Goal: Share content

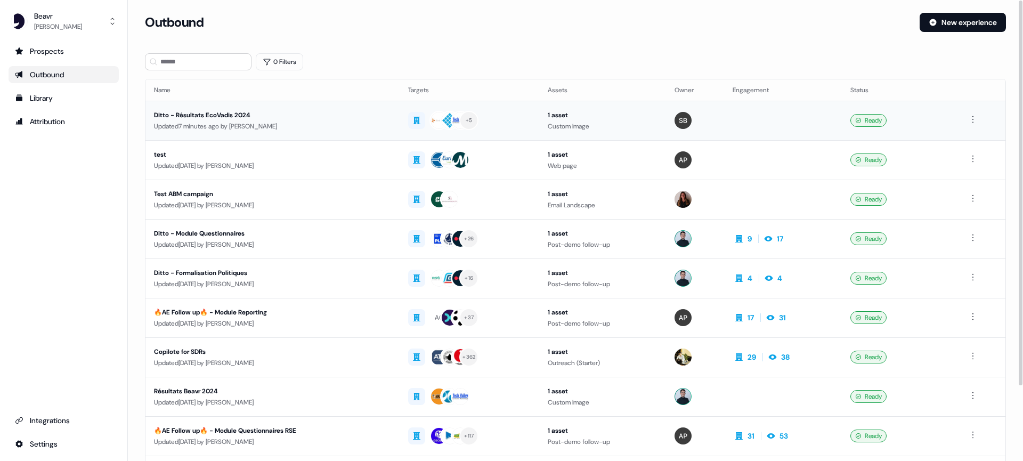
click at [279, 126] on div "Updated 7 minutes ago by [PERSON_NAME]" at bounding box center [272, 126] width 237 height 11
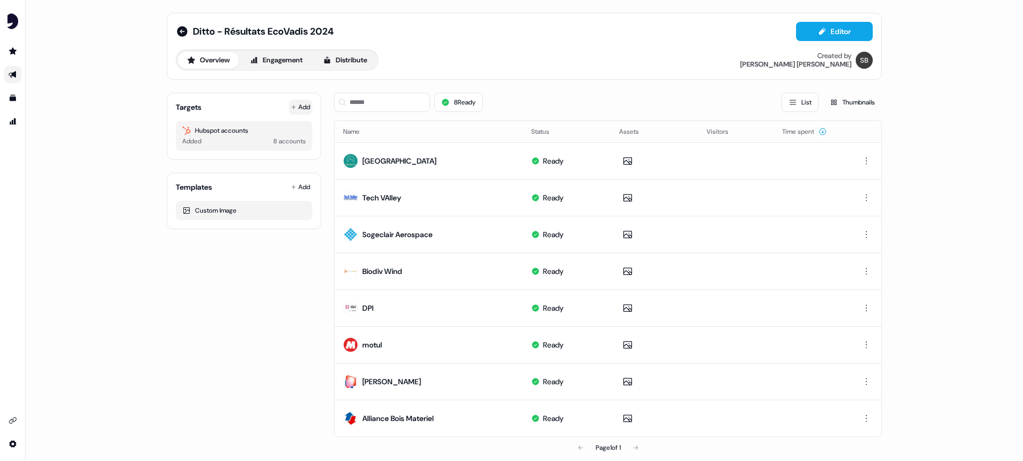
click at [302, 105] on button "Add" at bounding box center [300, 107] width 23 height 15
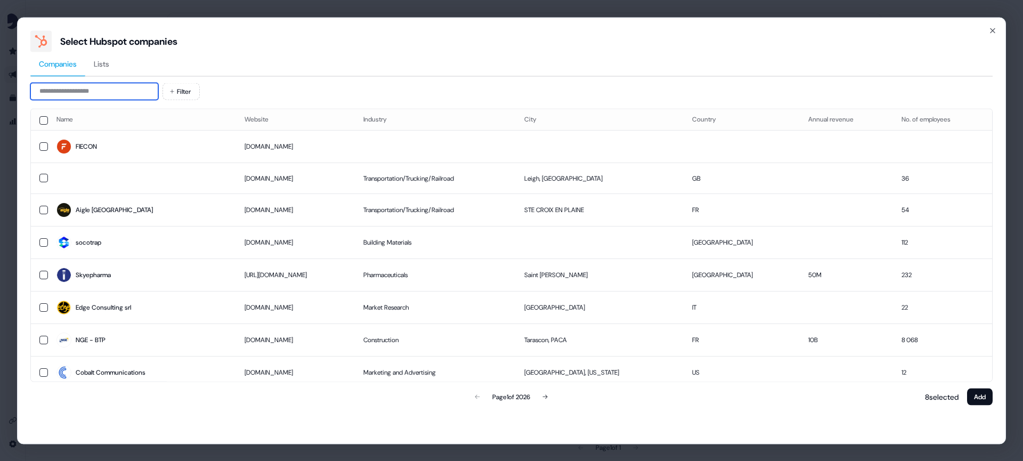
click at [130, 93] on input at bounding box center [94, 91] width 128 height 17
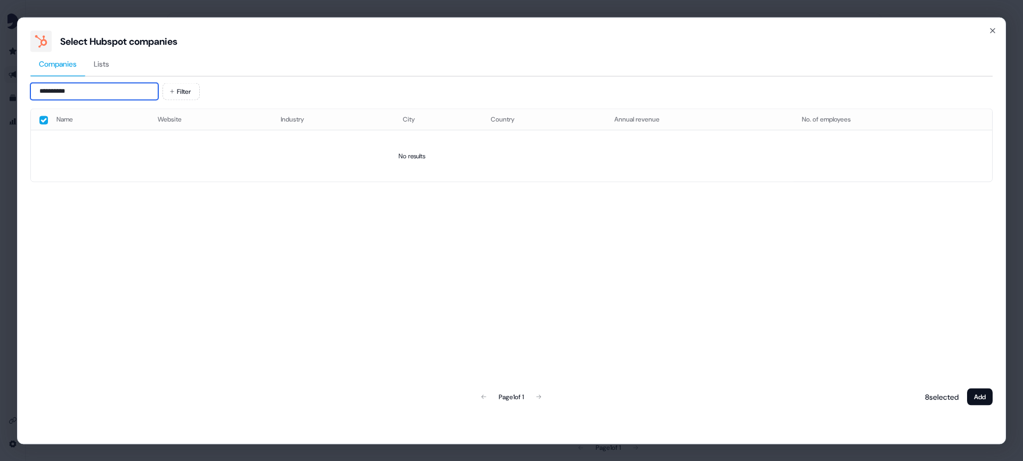
click at [77, 88] on input "**********" at bounding box center [94, 91] width 128 height 17
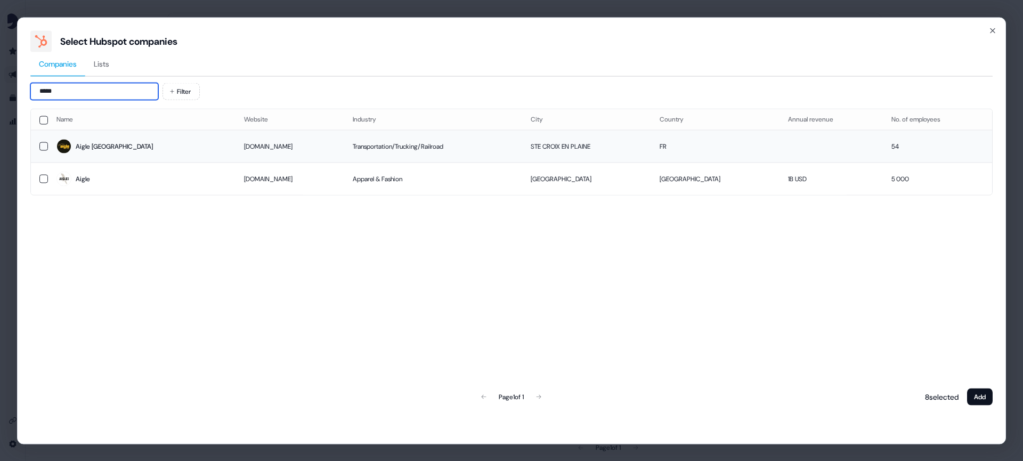
type input "*****"
click at [41, 147] on button "button" at bounding box center [43, 146] width 9 height 9
click at [984, 402] on button "Add" at bounding box center [980, 396] width 26 height 17
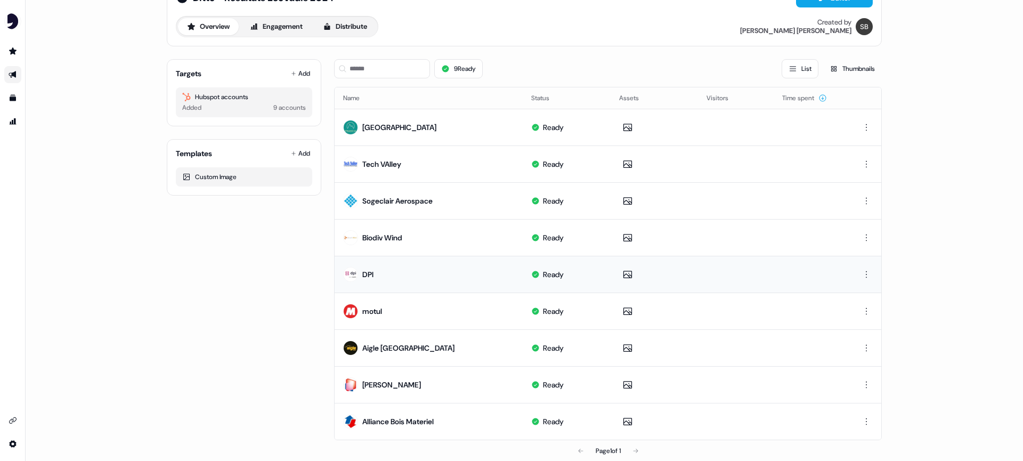
scroll to position [40, 0]
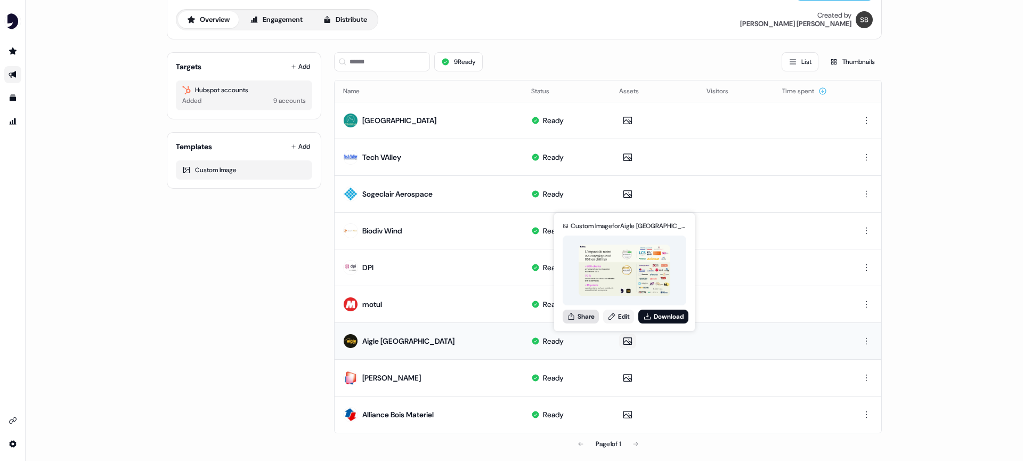
click at [591, 315] on button "Share" at bounding box center [581, 317] width 36 height 14
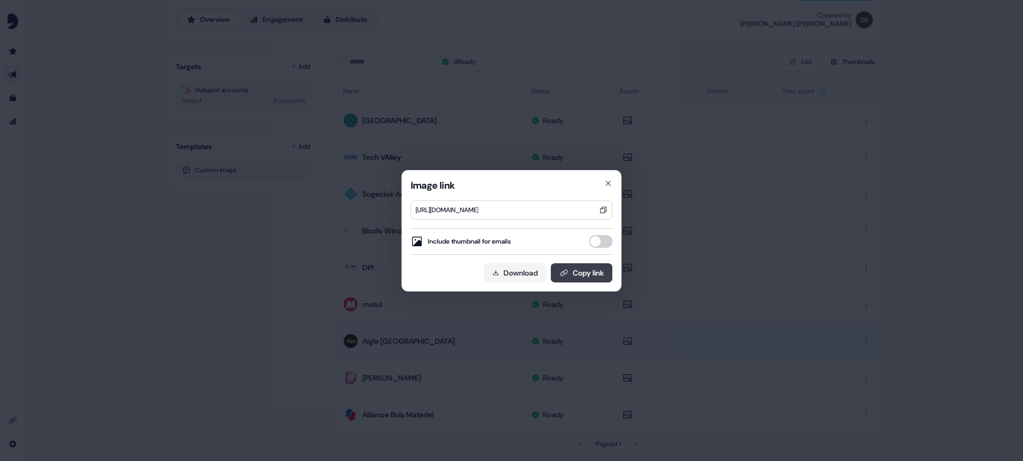
click at [578, 265] on button "Copy link" at bounding box center [582, 272] width 62 height 19
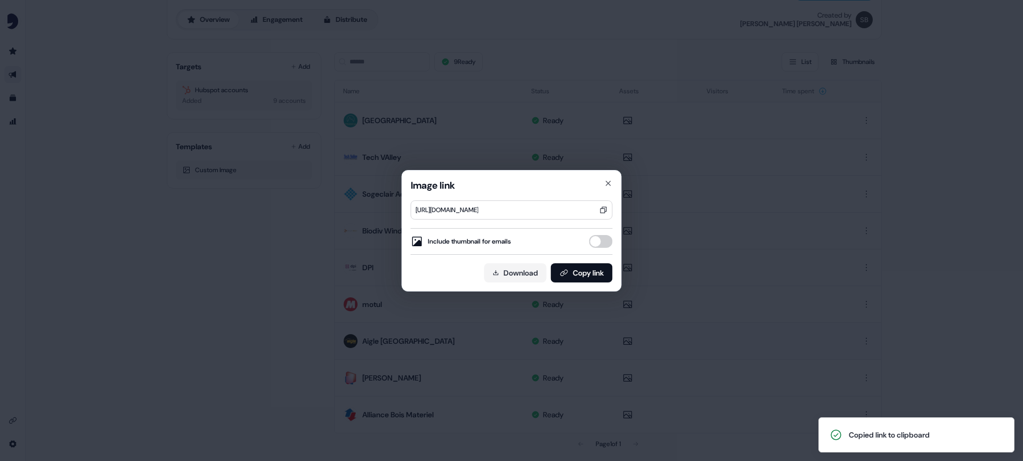
click at [307, 280] on div "Image link [URL][DOMAIN_NAME] Include thumbnail for emails Download Copy link C…" at bounding box center [511, 230] width 1023 height 461
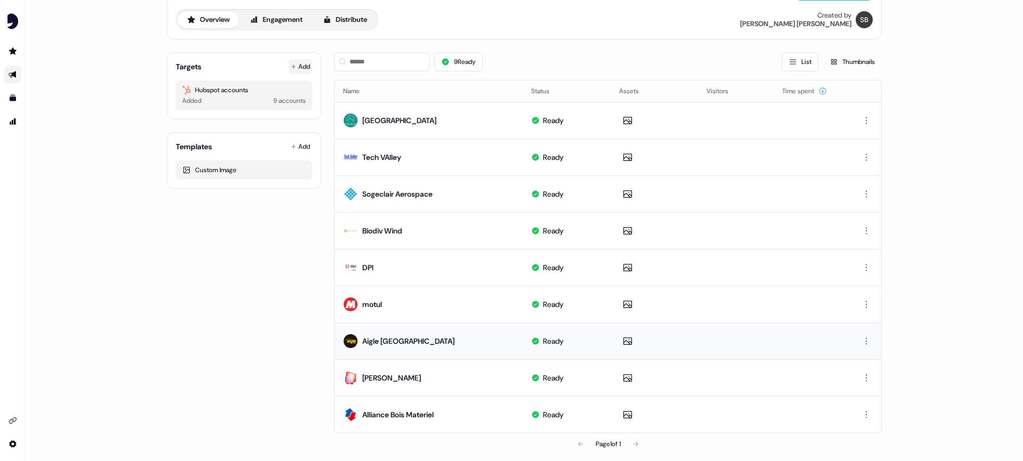
click at [298, 66] on button "Add" at bounding box center [300, 66] width 23 height 15
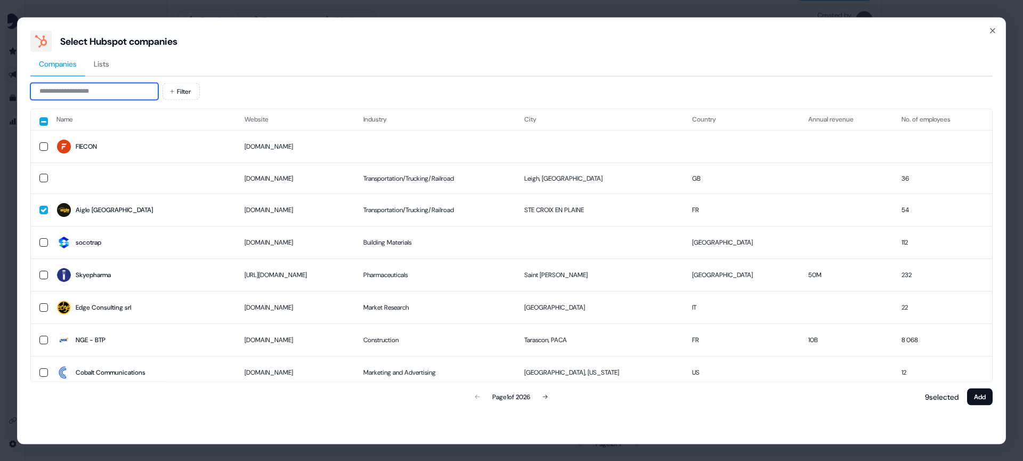
click at [118, 93] on input at bounding box center [94, 91] width 128 height 17
click at [998, 28] on div "Select Hubspot companies Companies Lists Filter Name Website Industry City Coun…" at bounding box center [511, 230] width 989 height 427
click at [993, 29] on icon "button" at bounding box center [992, 30] width 4 height 4
